Goal: Information Seeking & Learning: Check status

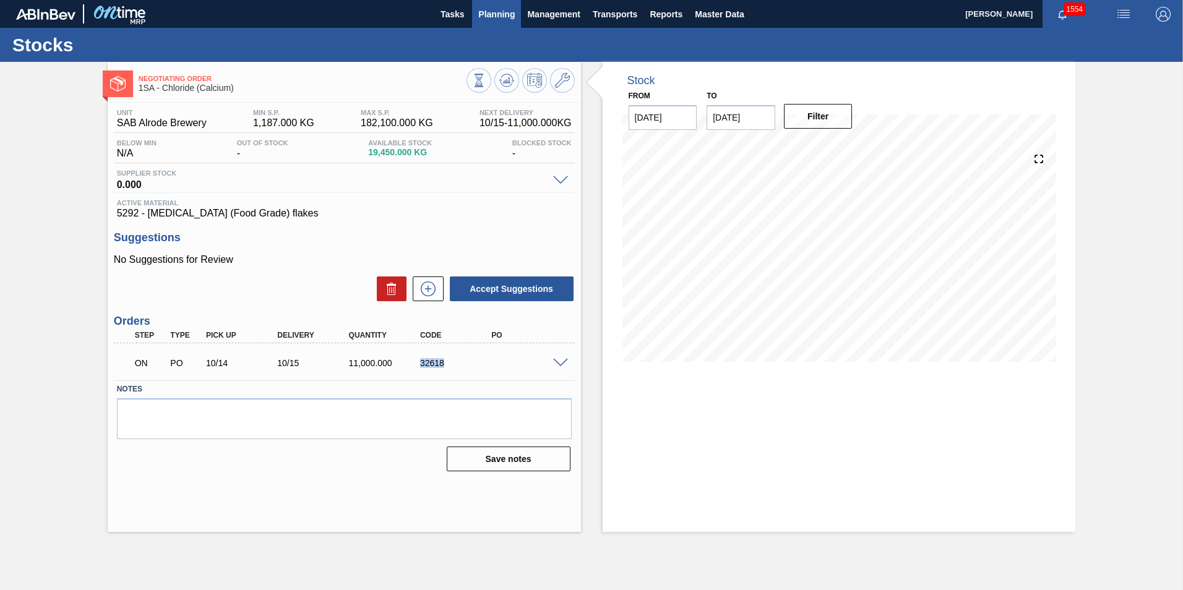
click at [504, 14] on span "Planning" at bounding box center [496, 14] width 37 height 15
click at [400, 46] on div "Stocks" at bounding box center [591, 45] width 1183 height 34
click at [494, 19] on span "Planning" at bounding box center [496, 14] width 37 height 15
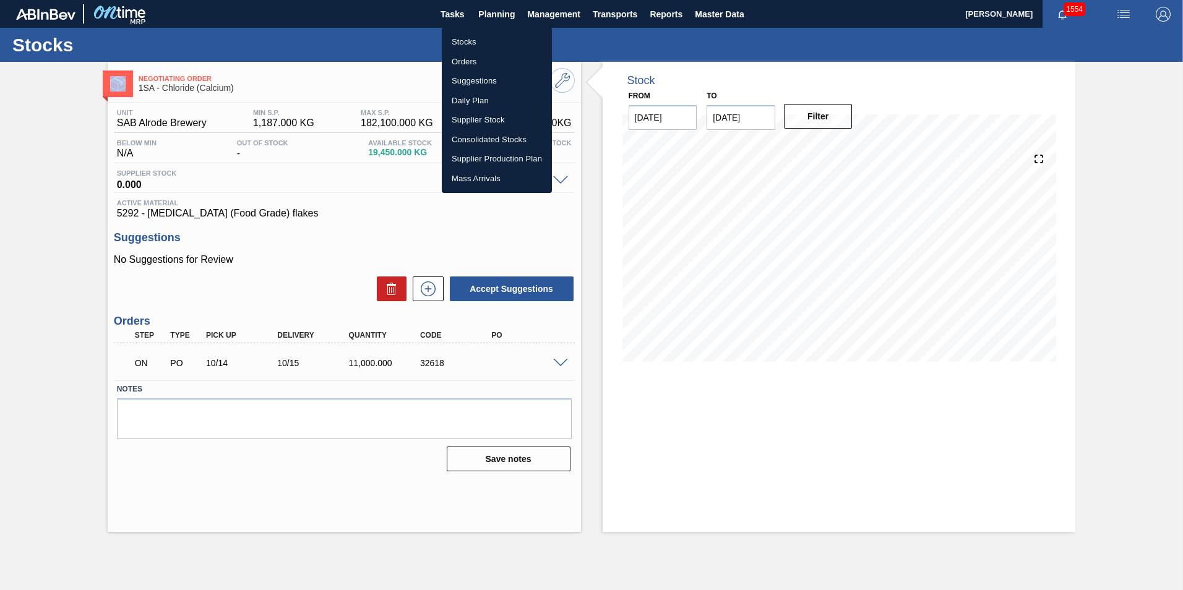
click at [467, 42] on li "Stocks" at bounding box center [497, 42] width 110 height 20
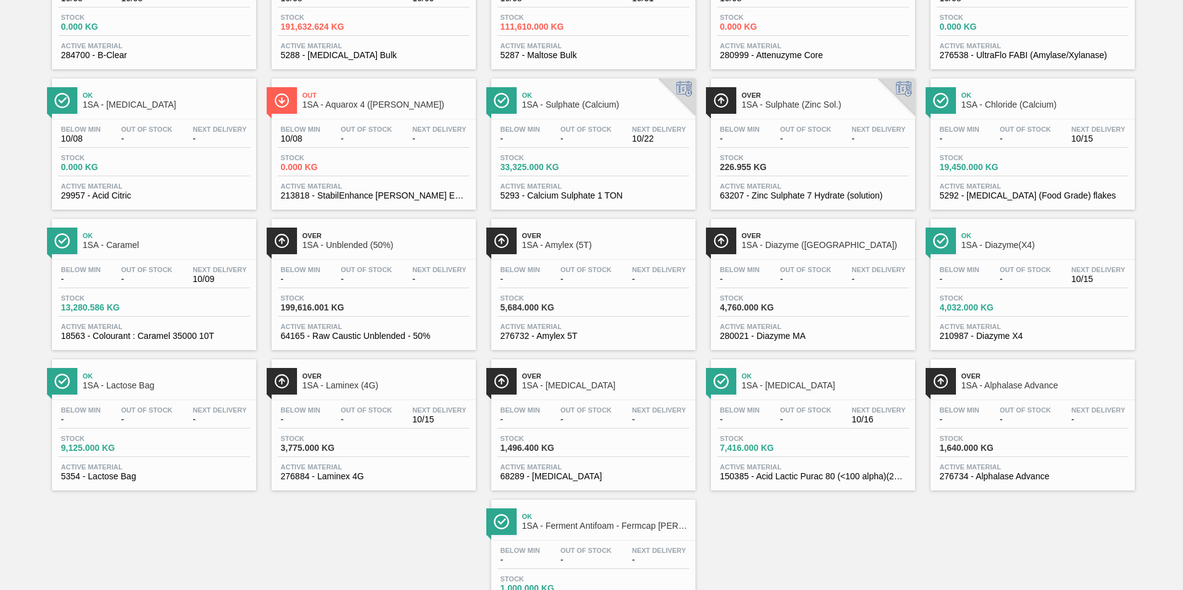
scroll to position [186, 0]
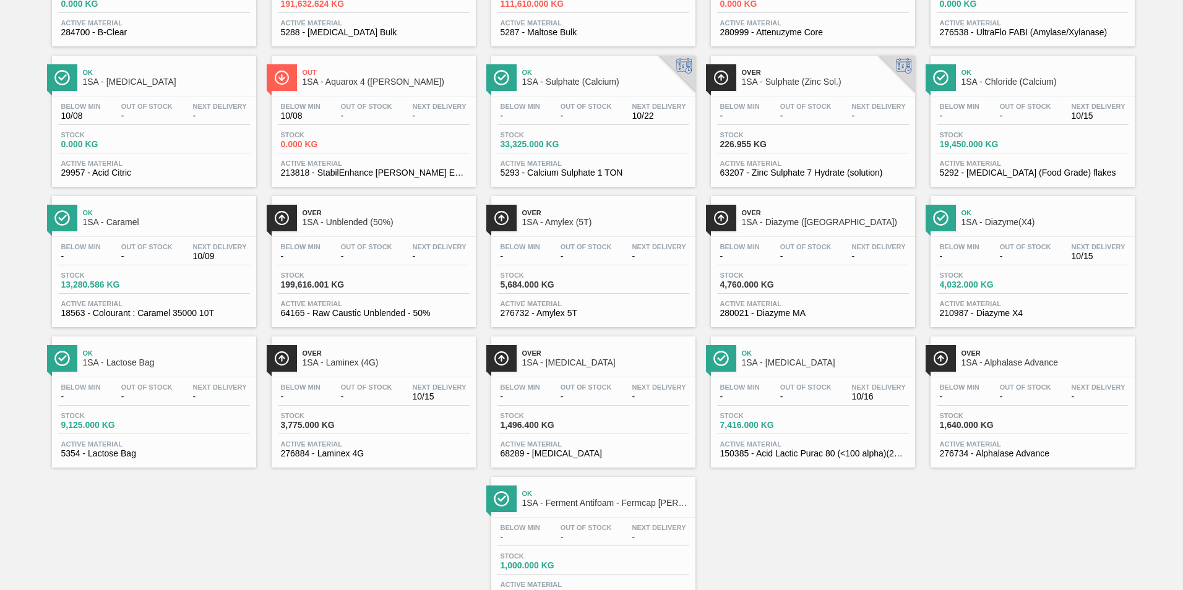
click at [777, 417] on span "Stock" at bounding box center [763, 415] width 87 height 7
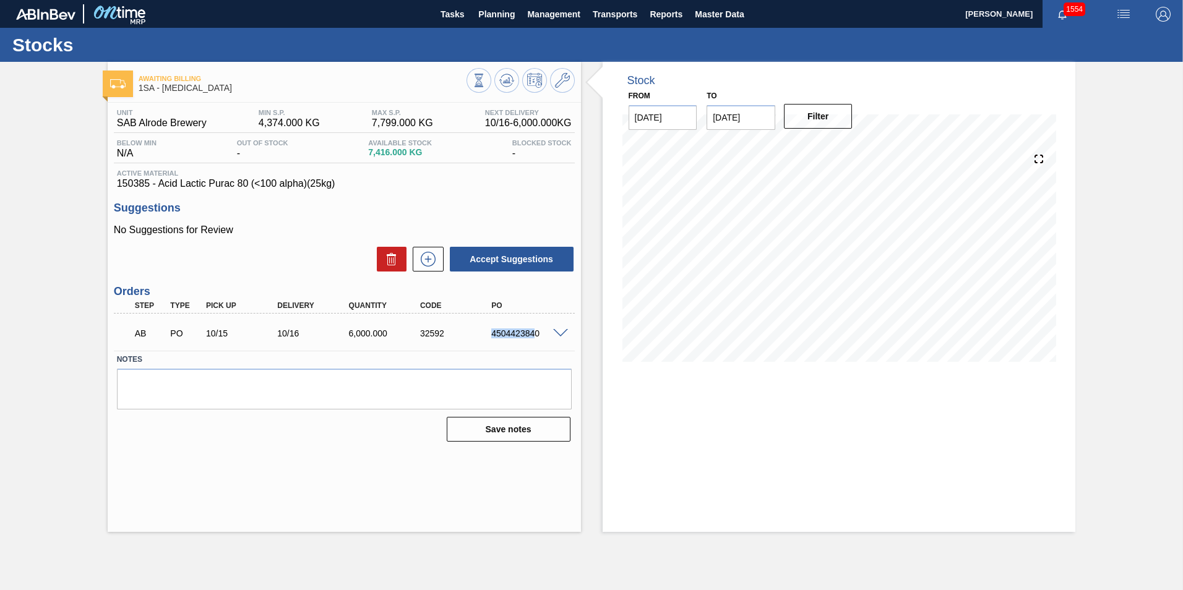
drag, startPoint x: 537, startPoint y: 334, endPoint x: 485, endPoint y: 333, distance: 52.6
click at [485, 333] on div "4504423840" at bounding box center [518, 334] width 71 height 10
drag, startPoint x: 485, startPoint y: 333, endPoint x: 543, endPoint y: 337, distance: 58.3
click at [543, 337] on div "4504423840" at bounding box center [528, 334] width 80 height 10
click at [543, 334] on div "4504423840" at bounding box center [528, 334] width 80 height 10
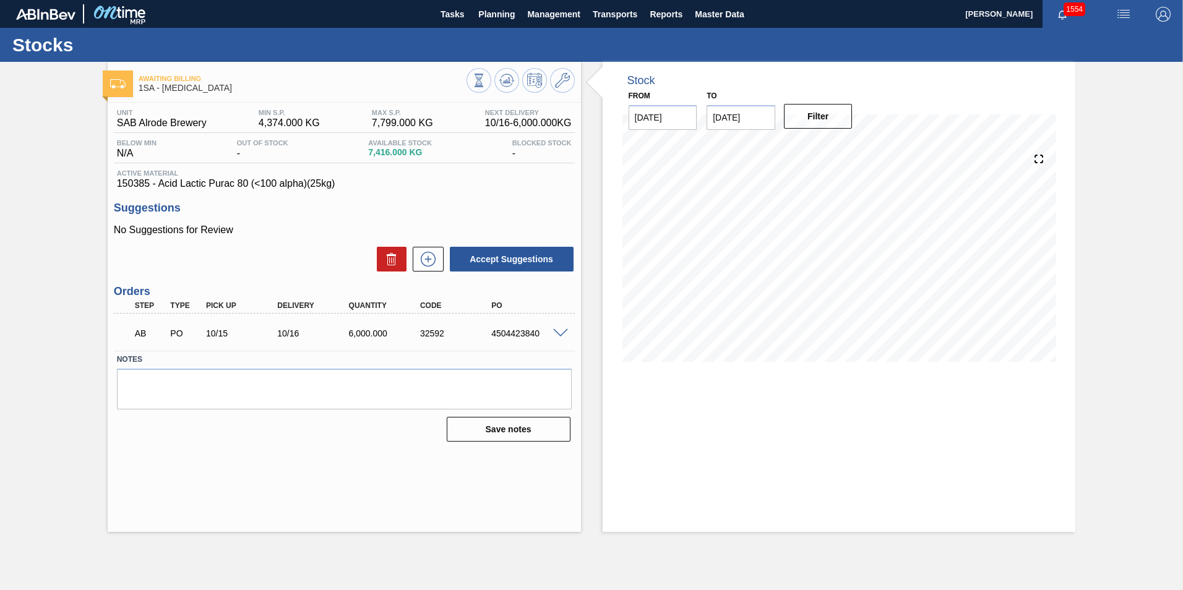
click at [520, 334] on div "4504423840" at bounding box center [528, 334] width 80 height 10
copy div "4504423840"
click at [502, 18] on span "Planning" at bounding box center [496, 14] width 37 height 15
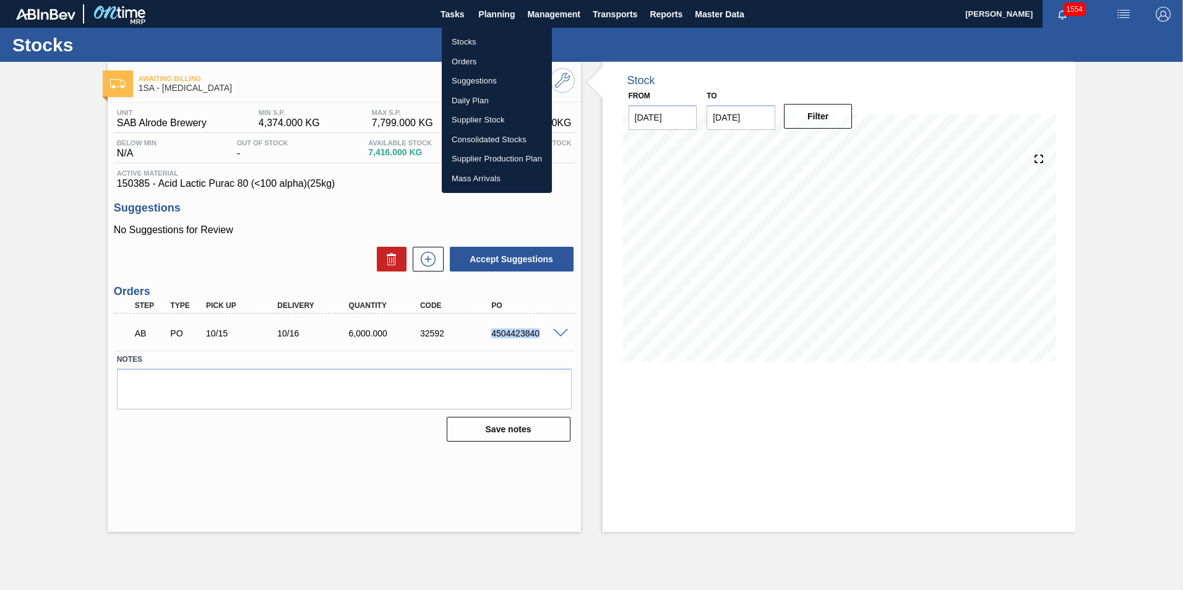
click at [462, 61] on li "Orders" at bounding box center [497, 62] width 110 height 20
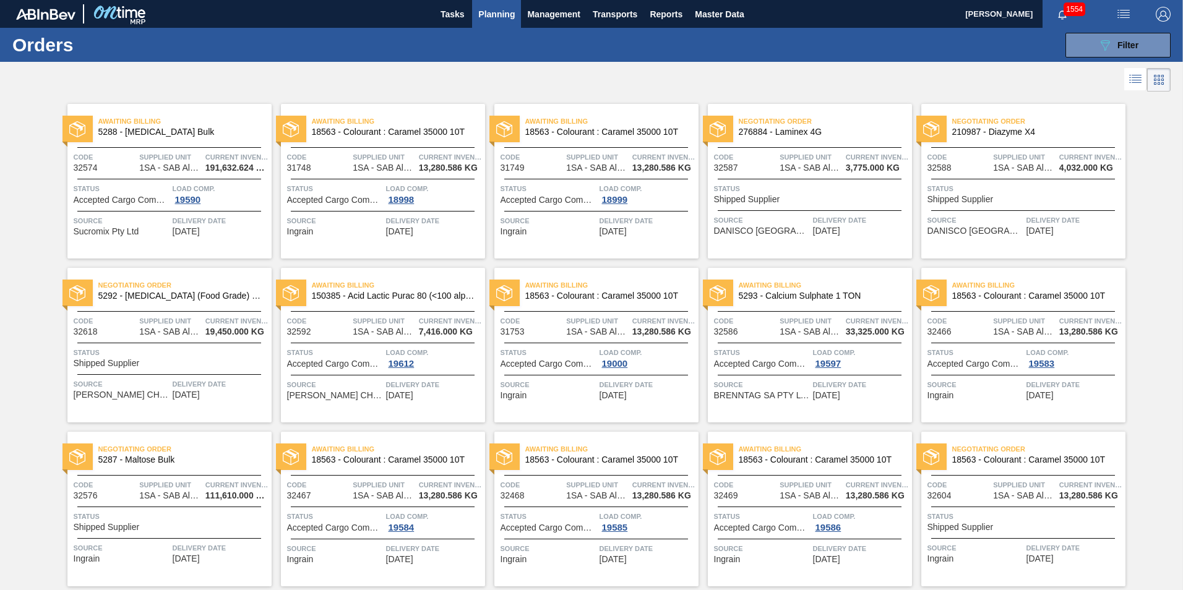
click at [212, 362] on div "Status Shipped Supplier" at bounding box center [171, 358] width 195 height 22
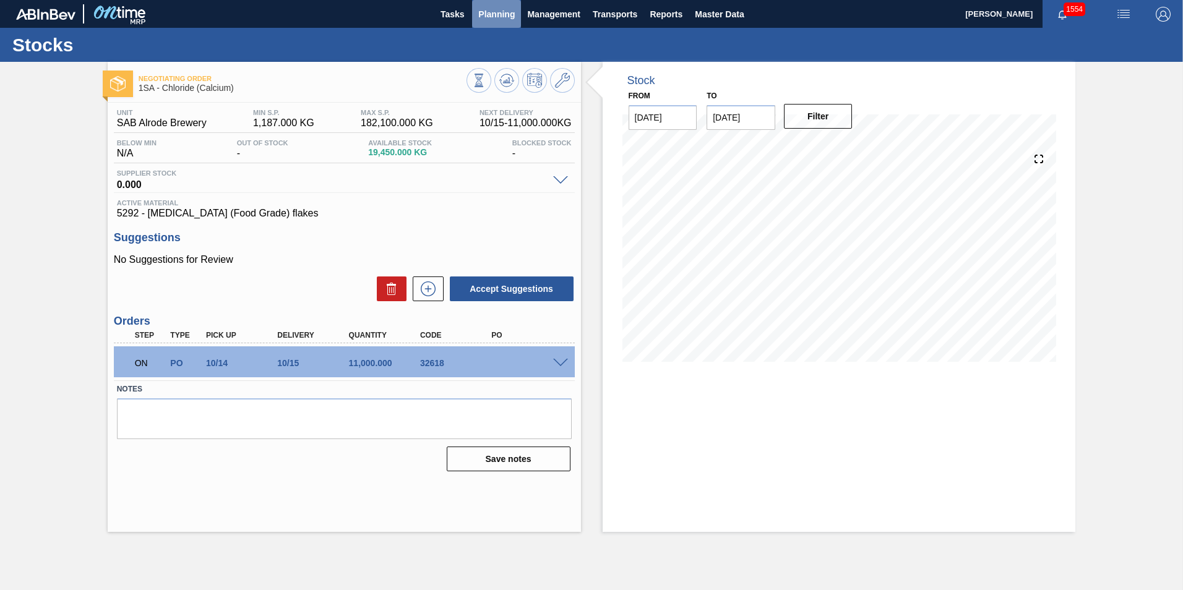
click at [504, 5] on button "Planning" at bounding box center [496, 14] width 49 height 28
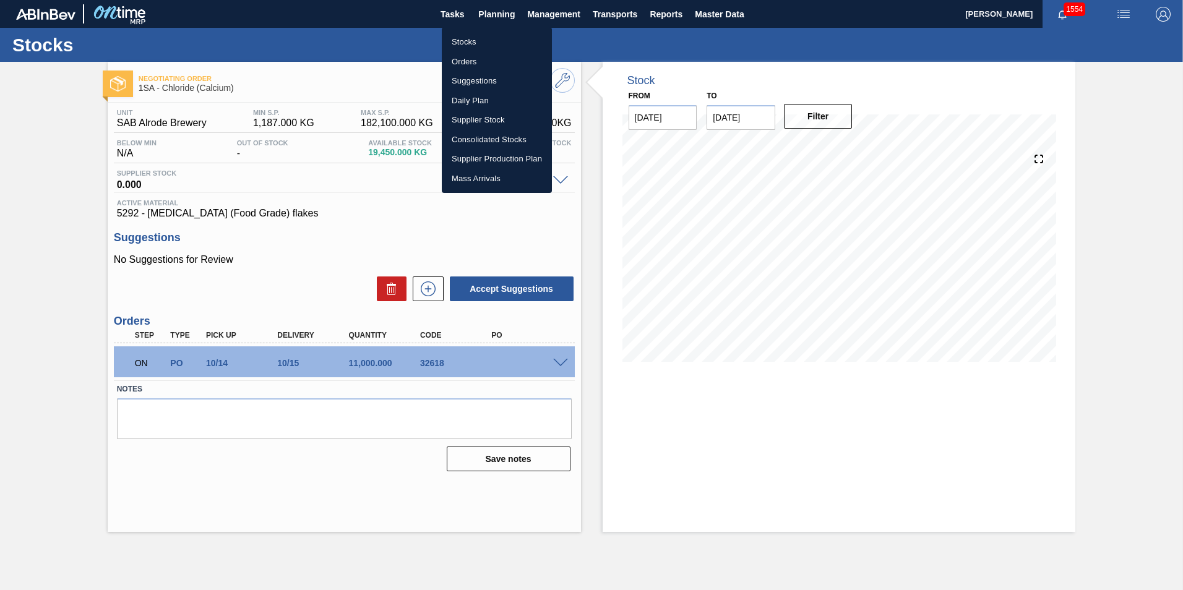
click at [478, 61] on li "Orders" at bounding box center [497, 62] width 110 height 20
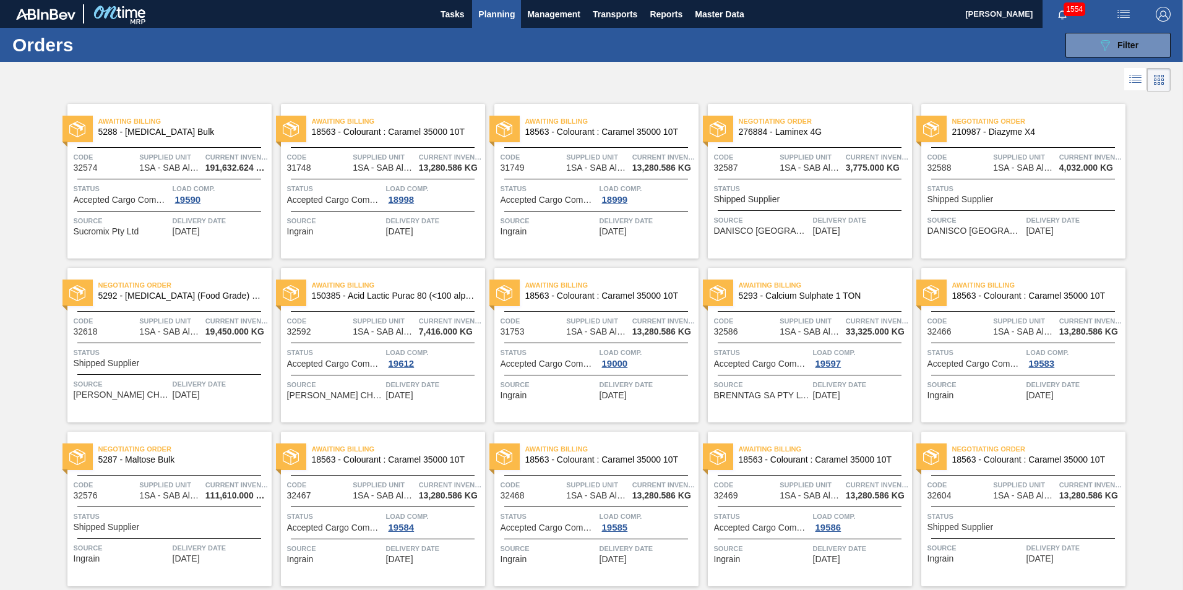
click at [805, 361] on span "Accepted Cargo Composition" at bounding box center [762, 364] width 96 height 9
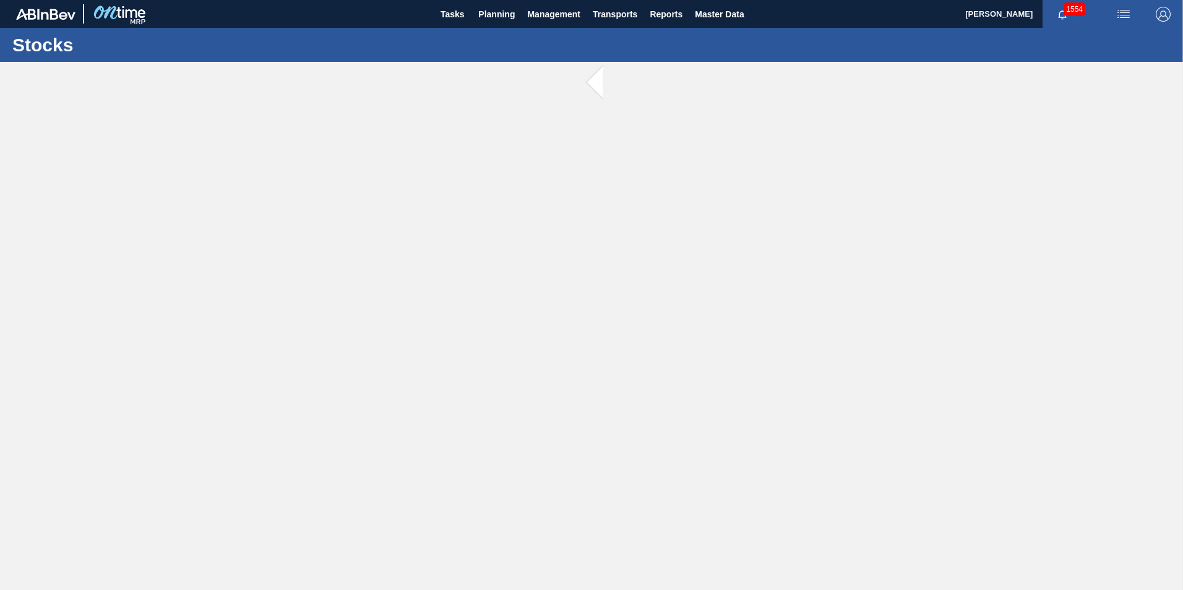
click at [805, 361] on main "Tasks Planning Management Transports Reports Master Data [PERSON_NAME] 1554 [PE…" at bounding box center [591, 295] width 1183 height 590
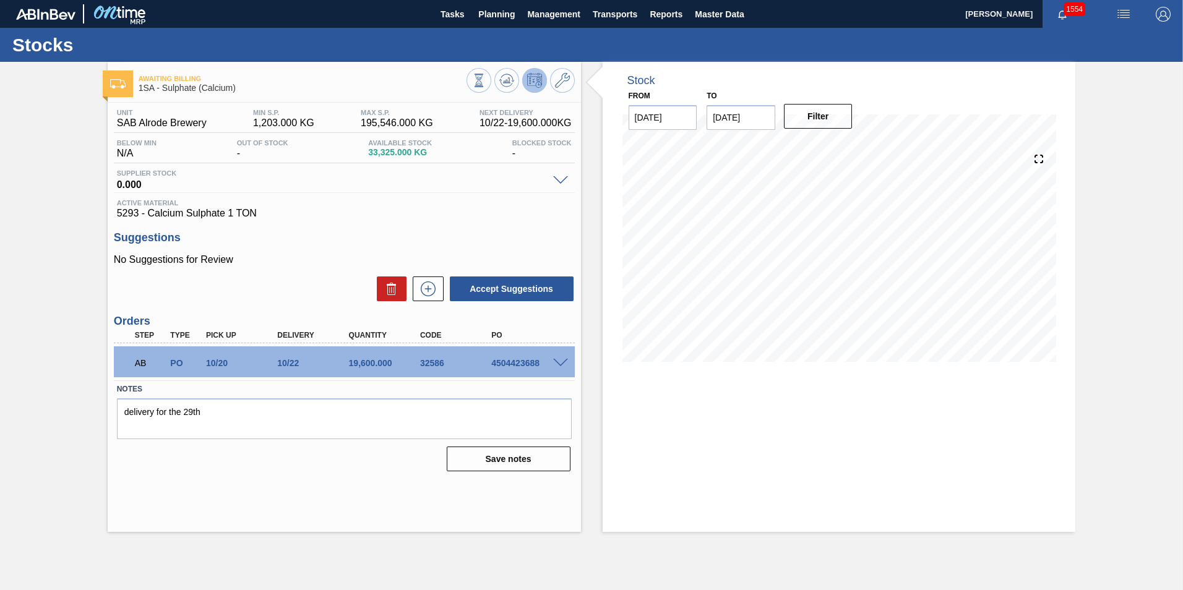
click at [711, 387] on div "Stock From [DATE] to [DATE] Filter" at bounding box center [839, 297] width 473 height 470
drag, startPoint x: 541, startPoint y: 363, endPoint x: 478, endPoint y: 366, distance: 63.2
click at [478, 366] on div "AB PO 10/20 10/22 19,600.000 32586 4504423688" at bounding box center [341, 362] width 428 height 25
click at [816, 434] on div "Stock From [DATE] to [DATE] Filter" at bounding box center [839, 297] width 473 height 470
click at [796, 433] on div "Stock From [DATE] to [DATE] Filter" at bounding box center [839, 297] width 473 height 470
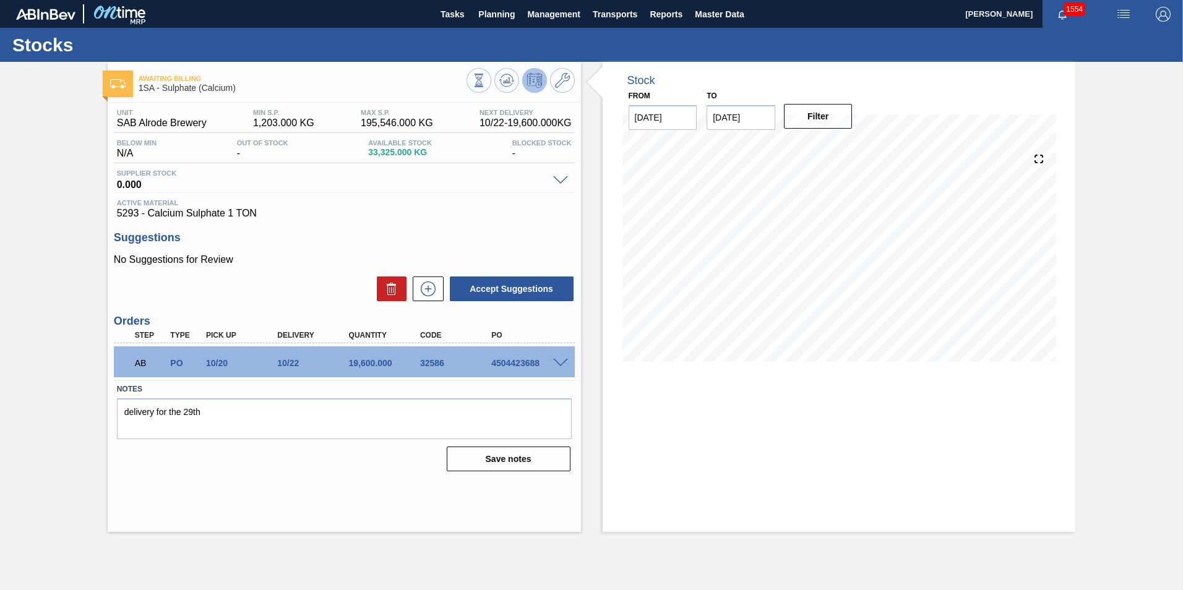
click at [525, 363] on div "4504423688" at bounding box center [528, 363] width 80 height 10
click at [524, 363] on div "4504423688" at bounding box center [528, 363] width 80 height 10
copy div "4504423688"
click at [499, 11] on span "Planning" at bounding box center [496, 14] width 37 height 15
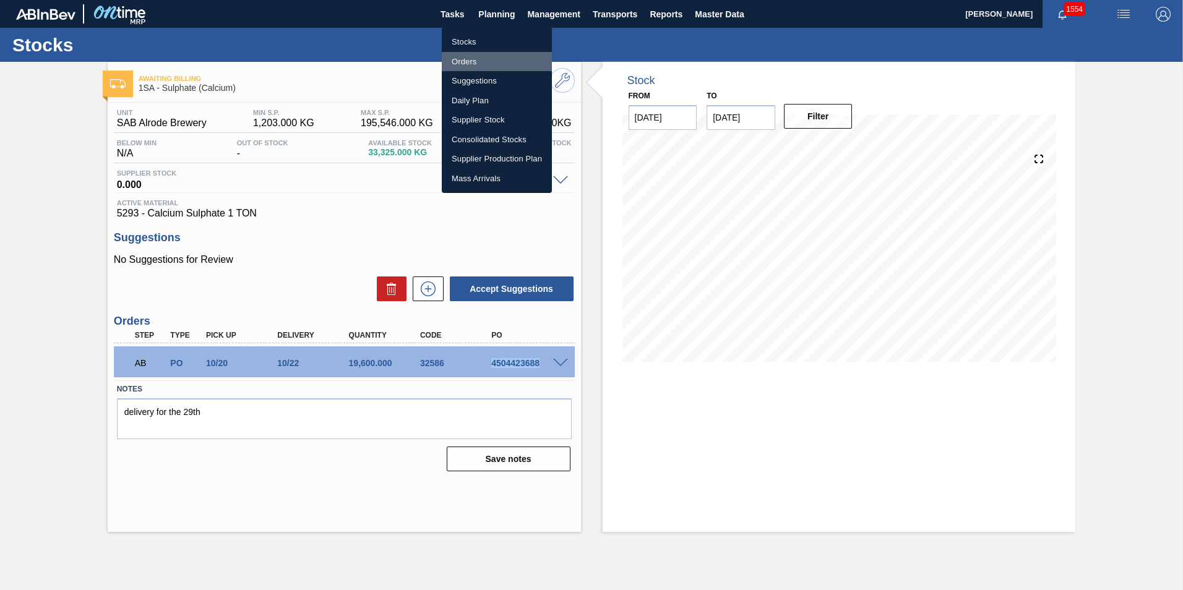
click at [470, 61] on li "Orders" at bounding box center [497, 62] width 110 height 20
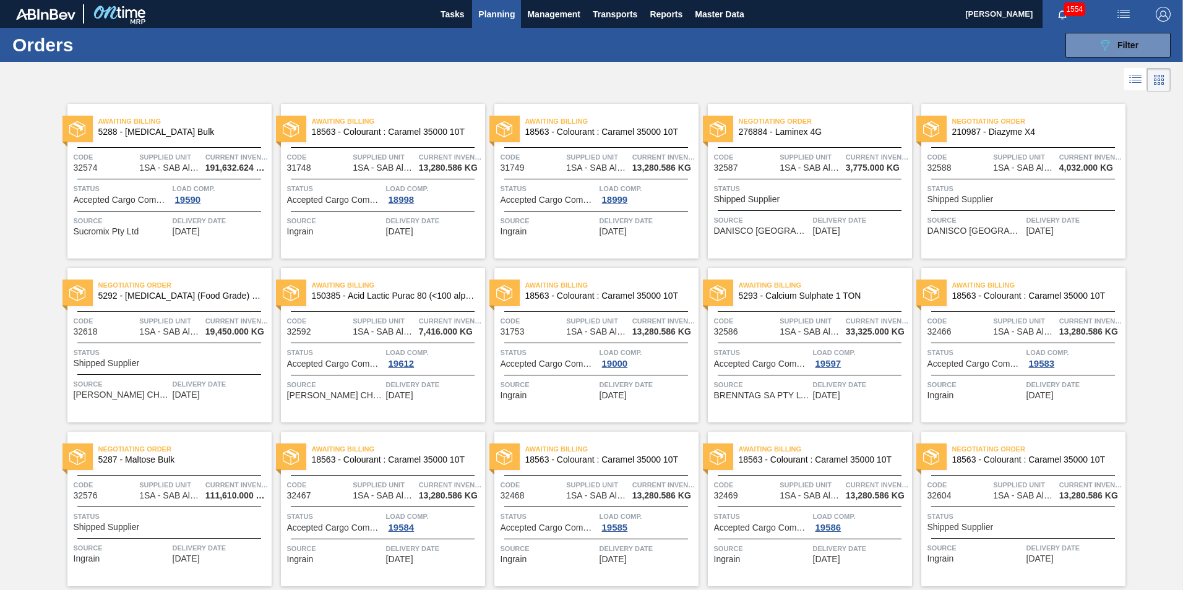
click at [814, 210] on div at bounding box center [810, 210] width 184 height 1
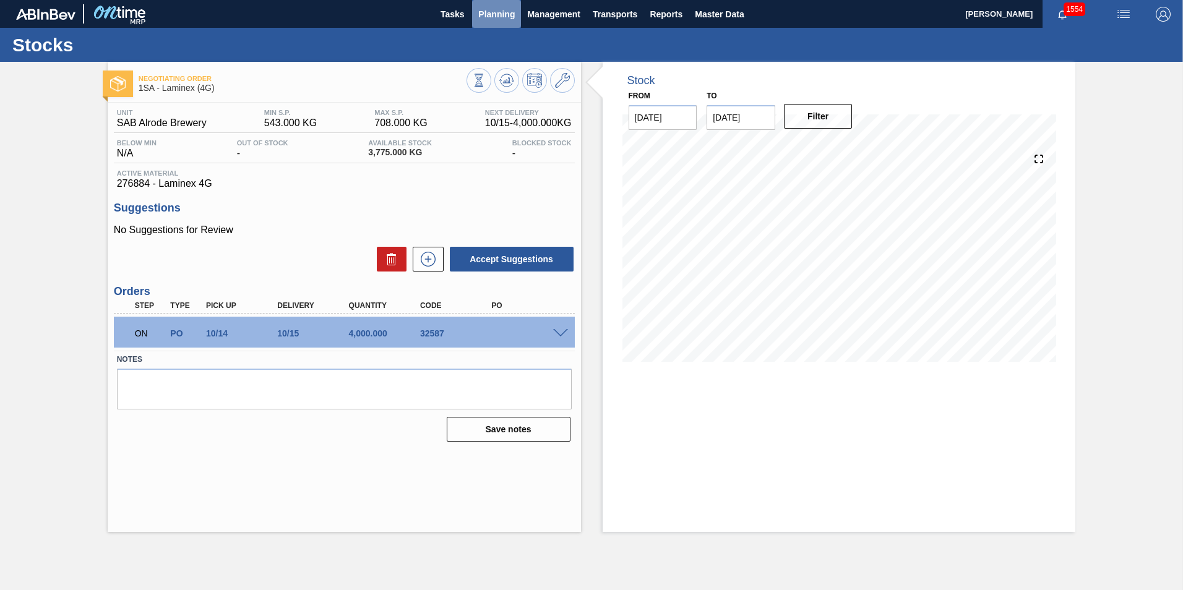
click at [492, 12] on span "Planning" at bounding box center [496, 14] width 37 height 15
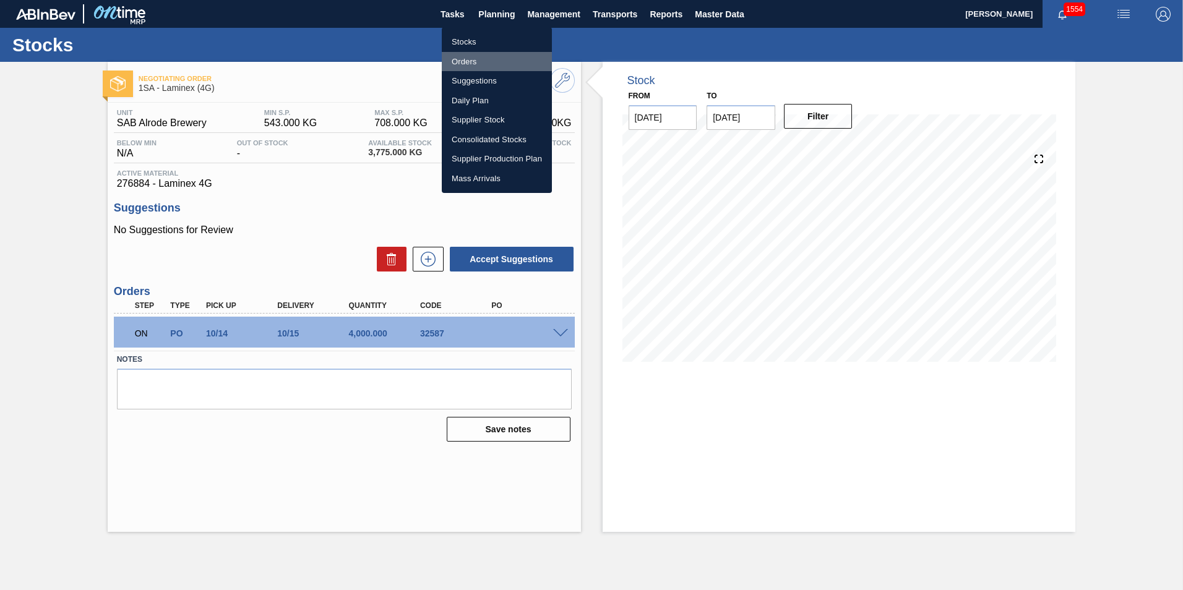
click at [482, 63] on li "Orders" at bounding box center [497, 62] width 110 height 20
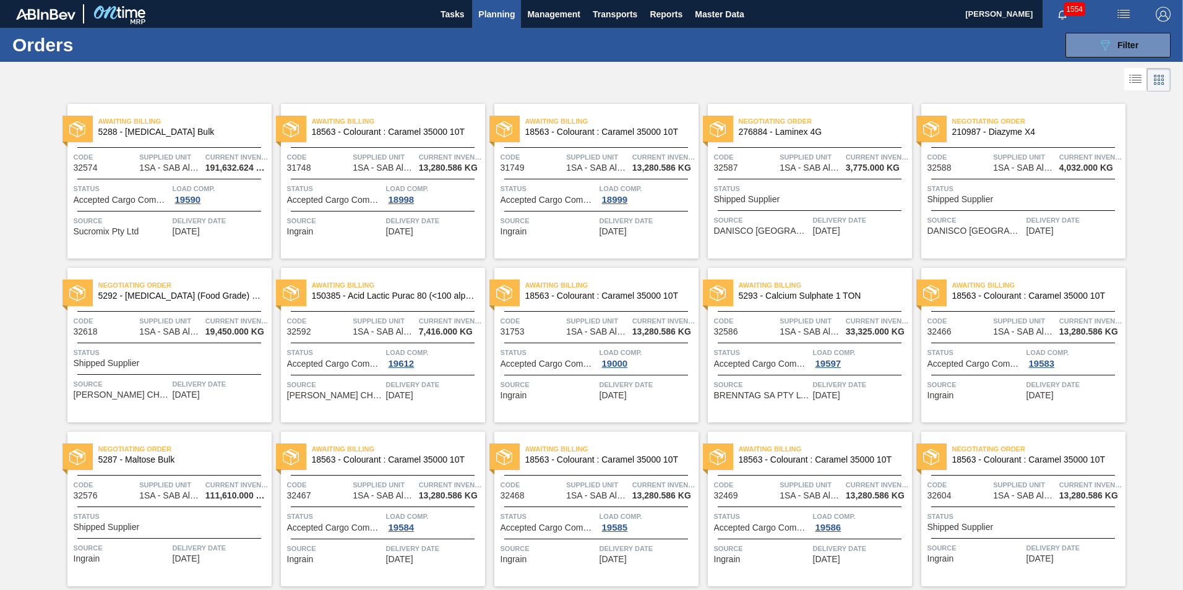
click at [1021, 204] on div "Negotiating Order 210987 - Diazyme X4 Code 32588 Supplied Unit 1SA - [GEOGRAPHI…" at bounding box center [1024, 181] width 204 height 155
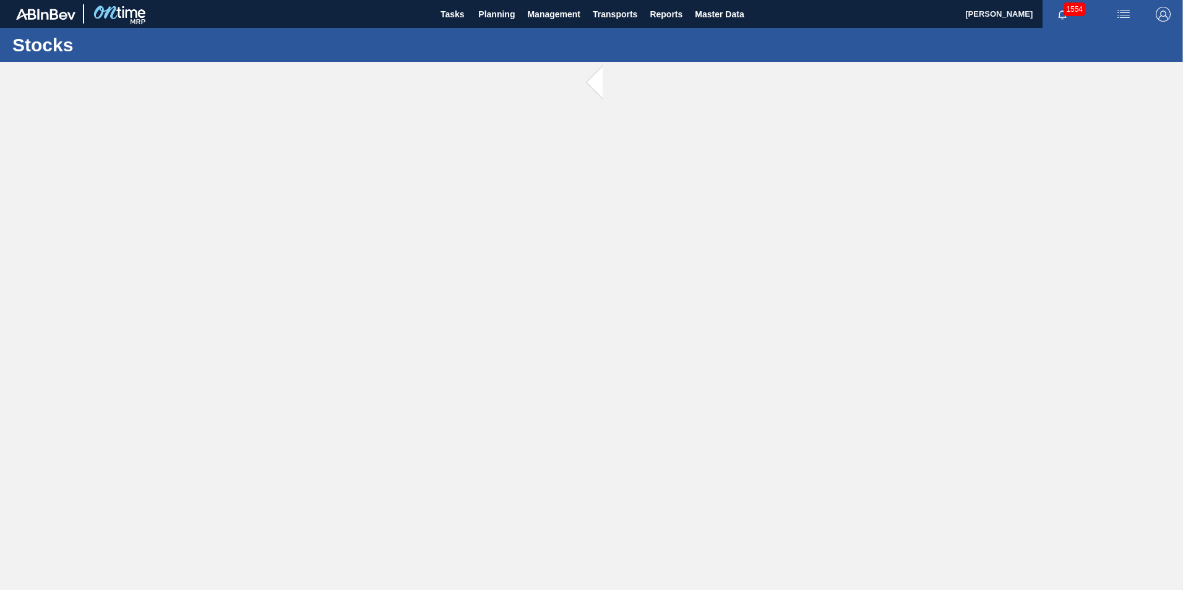
click at [1021, 204] on main "Tasks Planning Management Transports Reports Master Data [PERSON_NAME] 1554 [PE…" at bounding box center [591, 295] width 1183 height 590
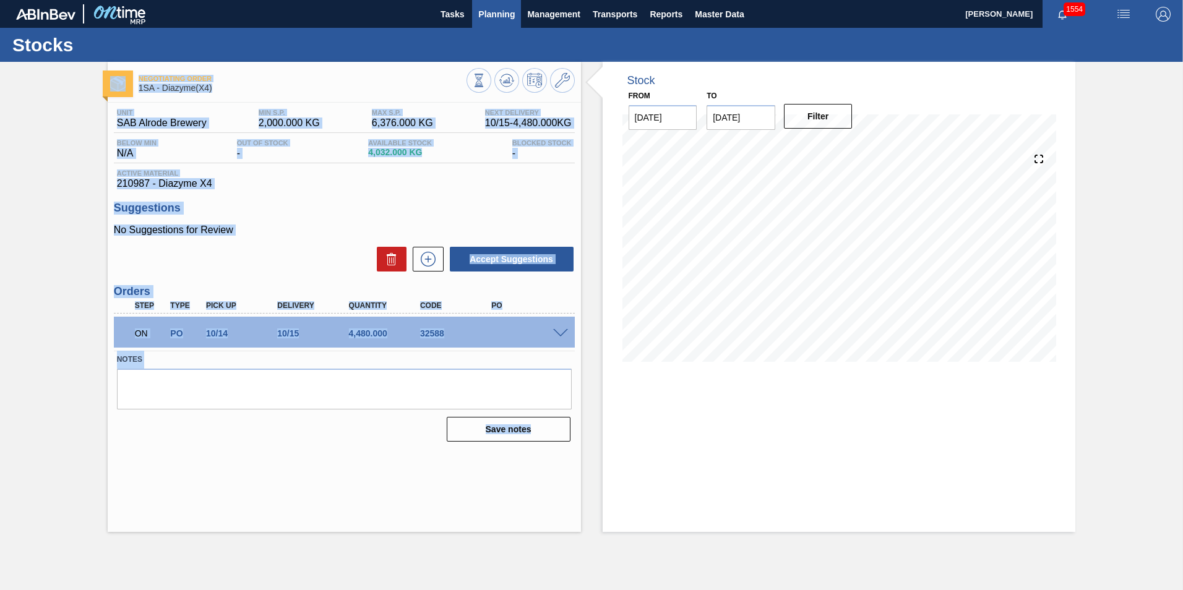
click at [494, 15] on span "Planning" at bounding box center [496, 14] width 37 height 15
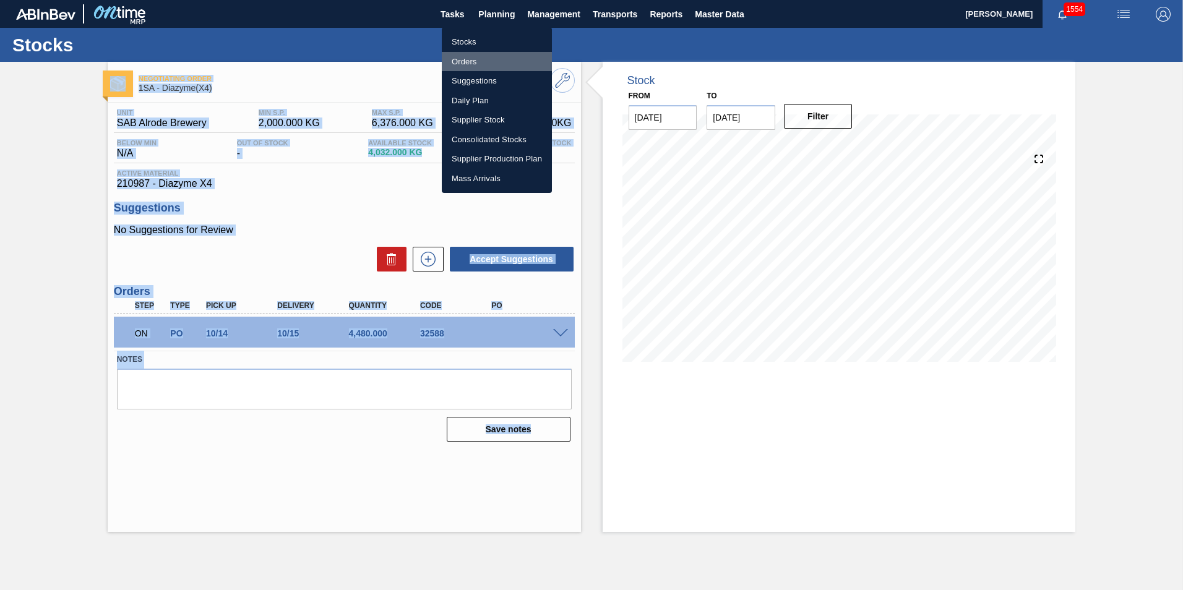
click at [467, 59] on li "Orders" at bounding box center [497, 62] width 110 height 20
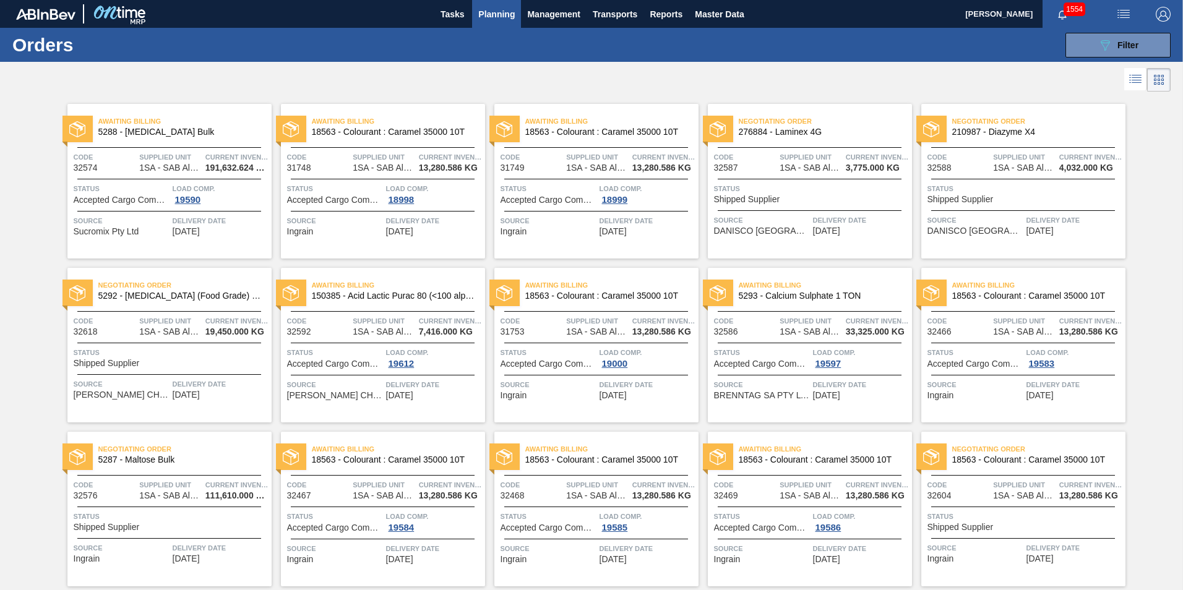
click at [199, 338] on div "Negotiating Order 5292 - [MEDICAL_DATA] (Food Grade) flakes Code 32618 Supplied…" at bounding box center [169, 345] width 204 height 155
